Goal: Task Accomplishment & Management: Manage account settings

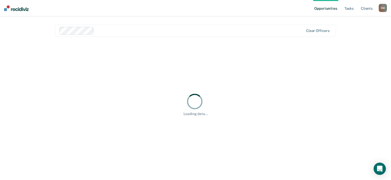
click at [219, 130] on div "Loading data..." at bounding box center [195, 104] width 281 height 123
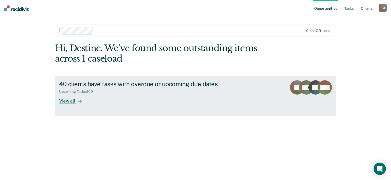
click at [69, 103] on div "View all" at bounding box center [73, 99] width 29 height 10
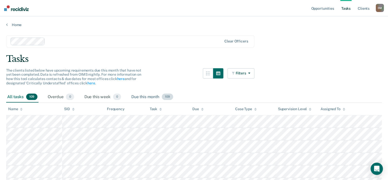
click at [155, 98] on div "Due this month 109" at bounding box center [152, 97] width 44 height 11
